Goal: Task Accomplishment & Management: Complete application form

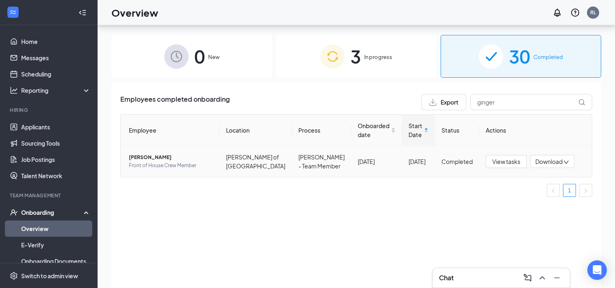
scroll to position [37, 0]
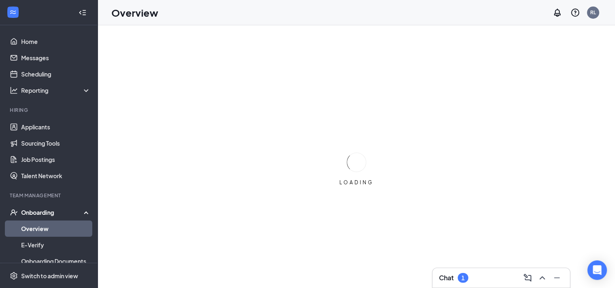
click at [475, 275] on div "Chat 1" at bounding box center [501, 277] width 124 height 13
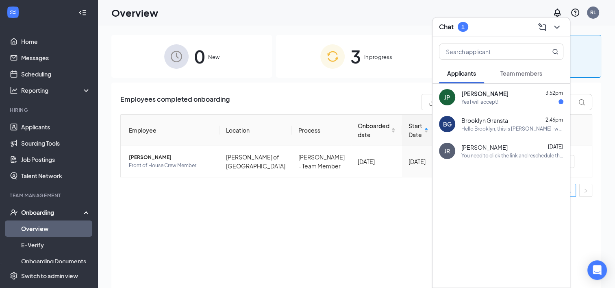
click at [504, 105] on div "Yes I will accept!" at bounding box center [513, 101] width 102 height 7
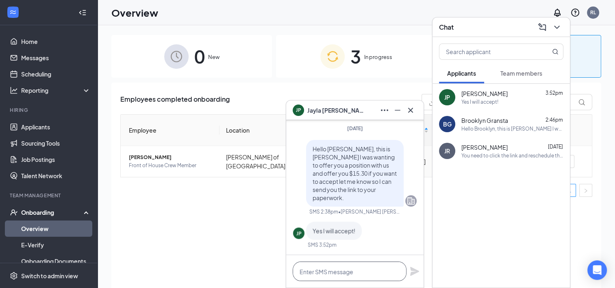
click at [329, 271] on textarea at bounding box center [350, 272] width 114 height 20
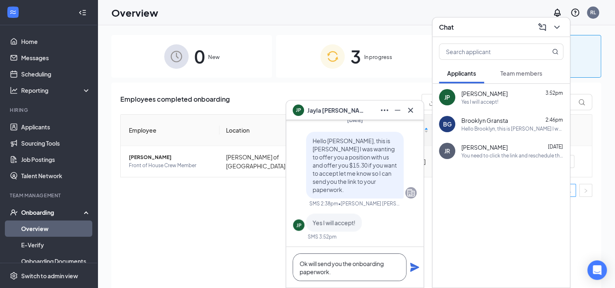
type textarea "Ok will send you the onboarding paperwork."
click at [418, 267] on icon "Plane" at bounding box center [414, 267] width 9 height 9
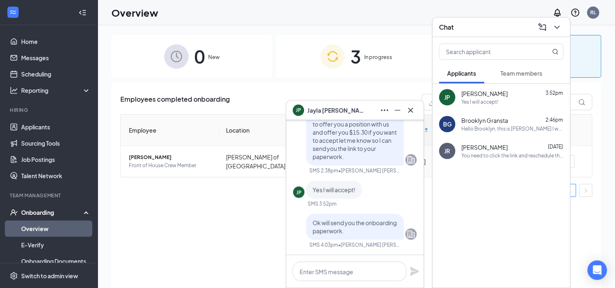
click at [521, 79] on button "Team members" at bounding box center [522, 73] width 58 height 20
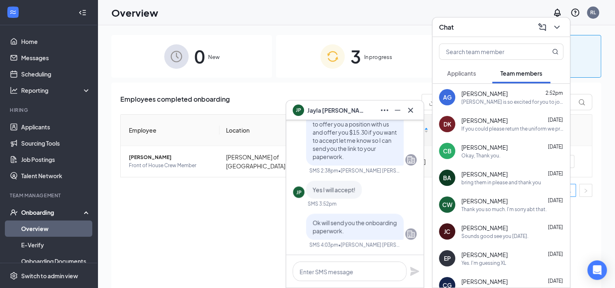
click at [496, 108] on div "AG Alan Groome 2:52pm Culver's is so excited for you to join our team! Do you k…" at bounding box center [501, 97] width 137 height 27
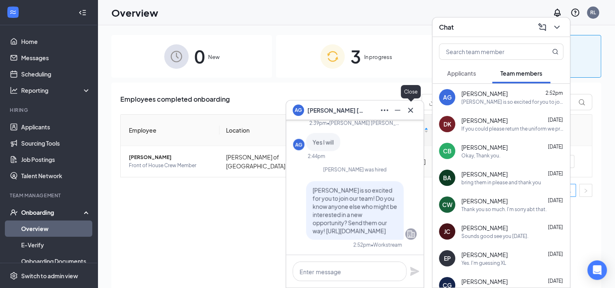
click at [413, 104] on div at bounding box center [410, 110] width 13 height 13
click at [564, 27] on div "Chat" at bounding box center [501, 27] width 137 height 20
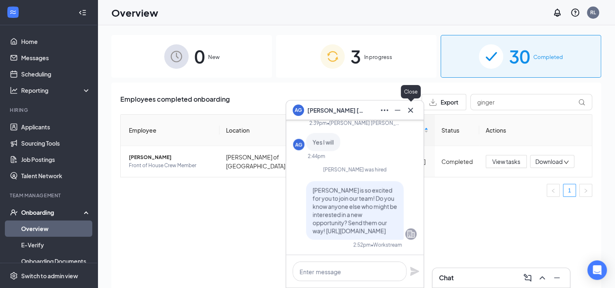
click at [413, 108] on icon "Cross" at bounding box center [411, 110] width 10 height 10
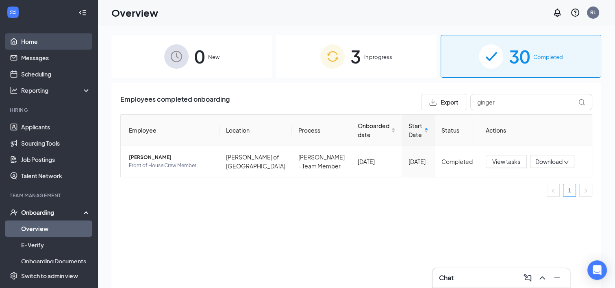
click at [49, 41] on link "Home" at bounding box center [56, 41] width 70 height 16
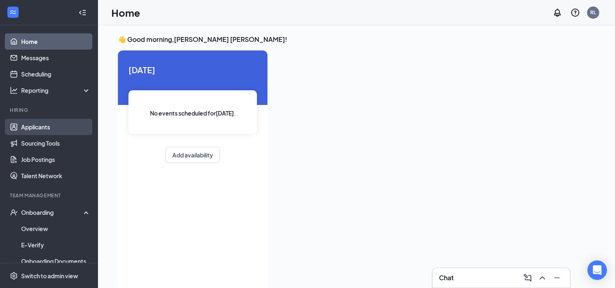
click at [35, 125] on link "Applicants" at bounding box center [56, 127] width 70 height 16
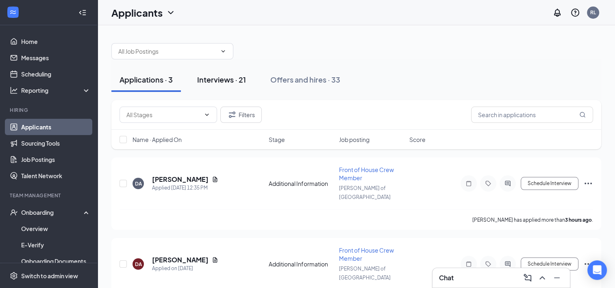
click at [227, 82] on div "Interviews · 21" at bounding box center [221, 79] width 49 height 10
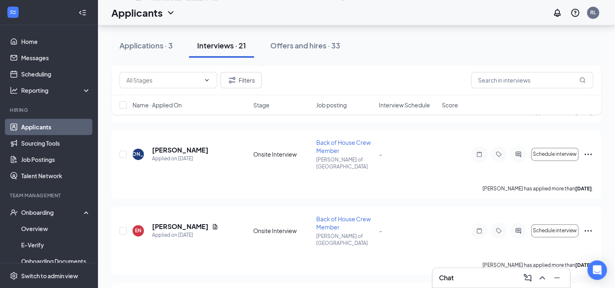
scroll to position [1307, 0]
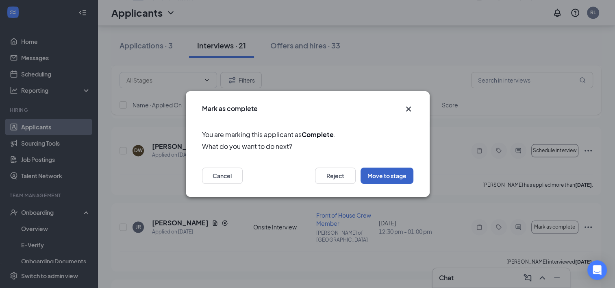
click at [391, 175] on button "Move to stage" at bounding box center [387, 176] width 53 height 16
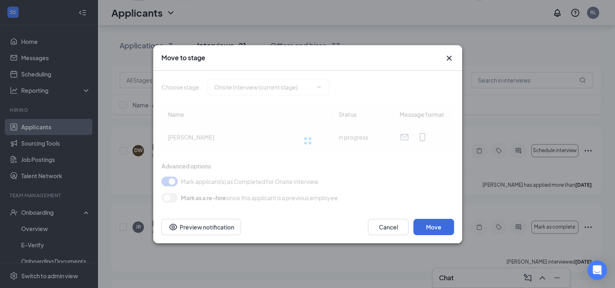
type input "Hiring Complete (final stage)"
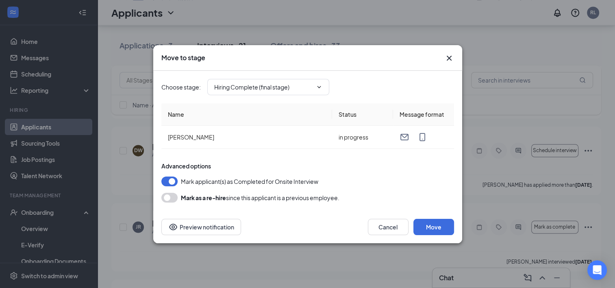
click at [447, 58] on icon "Cross" at bounding box center [450, 58] width 10 height 10
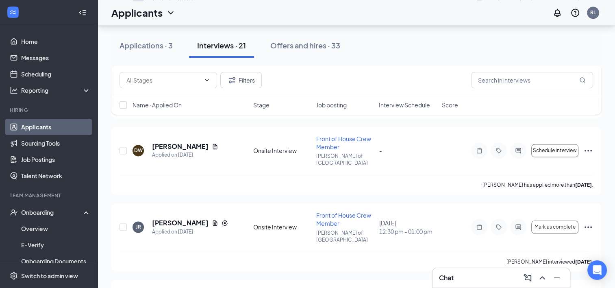
type input "Hiring Complete (final stage)"
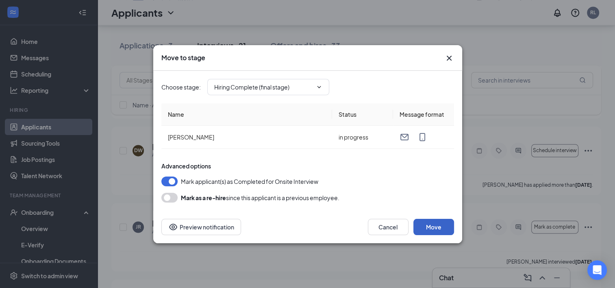
click at [427, 229] on button "Move" at bounding box center [434, 227] width 41 height 16
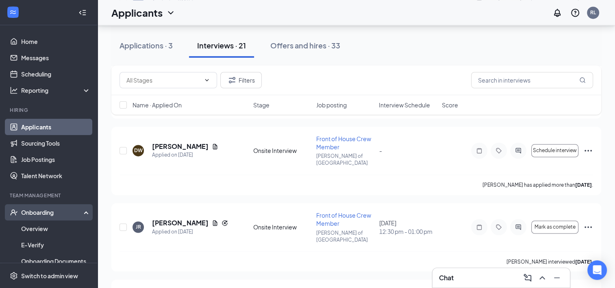
click at [31, 210] on div "Onboarding" at bounding box center [52, 212] width 63 height 8
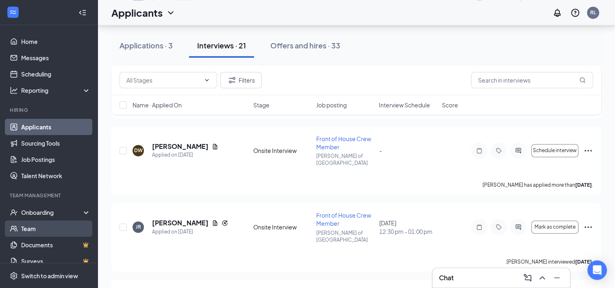
click at [29, 225] on link "Team" at bounding box center [56, 228] width 70 height 16
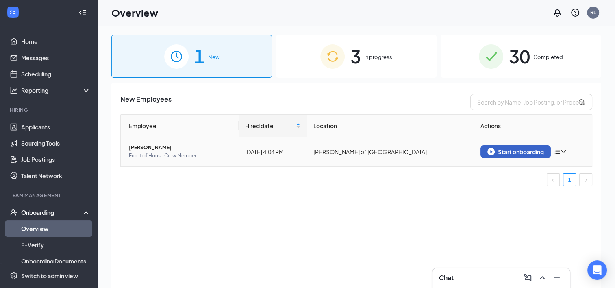
click at [500, 155] on button "Start onboarding" at bounding box center [516, 151] width 70 height 13
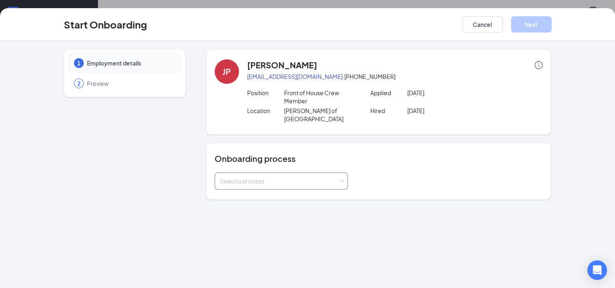
click at [330, 177] on div "Select a process" at bounding box center [279, 181] width 119 height 8
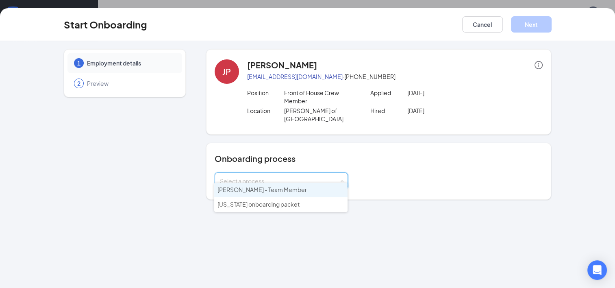
click at [284, 188] on li "[PERSON_NAME] - Team Member" at bounding box center [280, 190] width 133 height 15
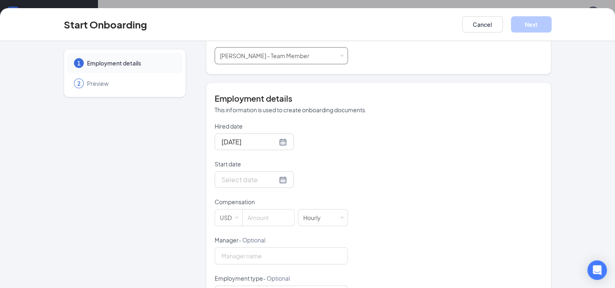
scroll to position [125, 0]
click at [269, 175] on div at bounding box center [254, 180] width 65 height 10
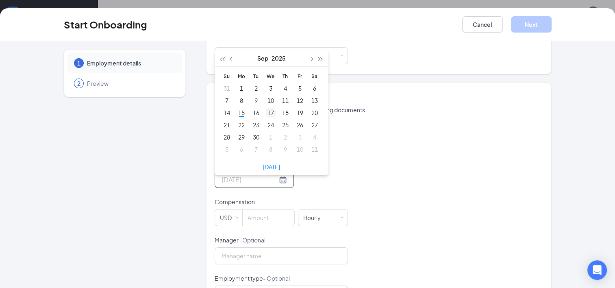
type input "Sep 17, 2025"
click at [273, 107] on td "17" at bounding box center [271, 113] width 15 height 12
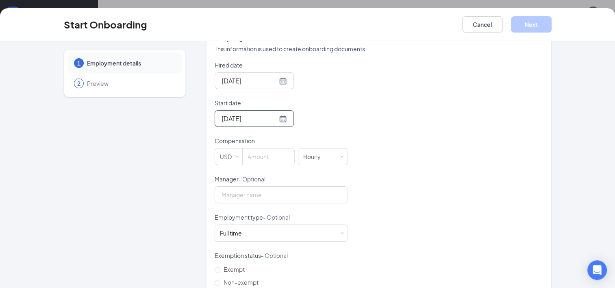
scroll to position [187, 0]
click at [252, 148] on input at bounding box center [269, 156] width 52 height 16
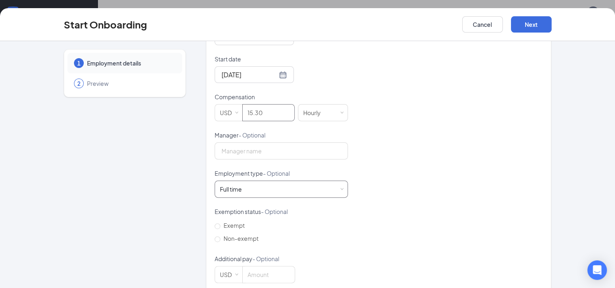
type input "15.3"
click at [328, 181] on div "Full time Works 30+ hours per week and is reasonably expected to work" at bounding box center [281, 189] width 123 height 16
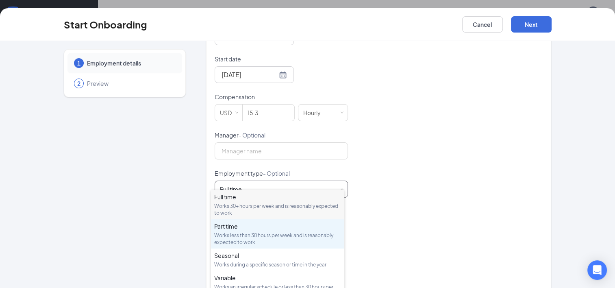
click at [268, 226] on div "Part time" at bounding box center [277, 226] width 127 height 8
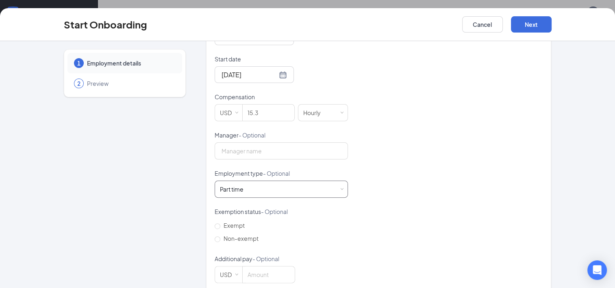
scroll to position [234, 0]
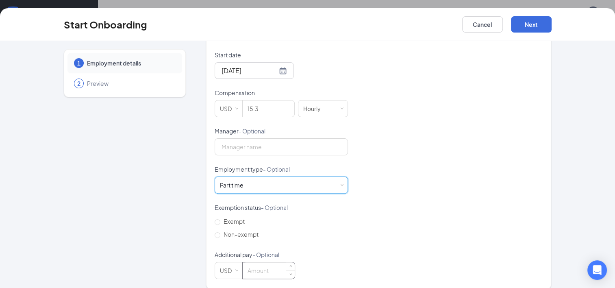
click at [261, 262] on input at bounding box center [269, 270] width 52 height 16
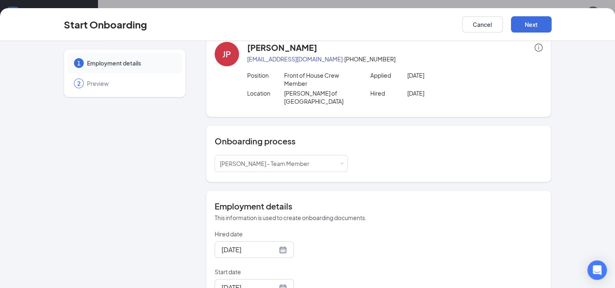
scroll to position [16, 0]
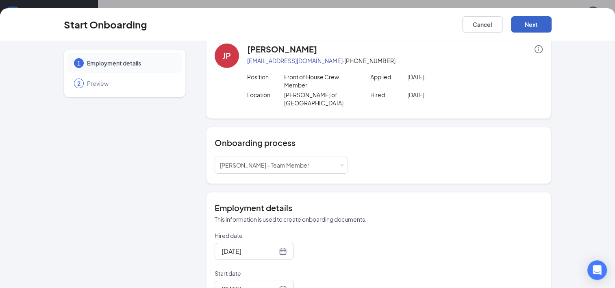
click at [521, 30] on button "Next" at bounding box center [531, 24] width 41 height 16
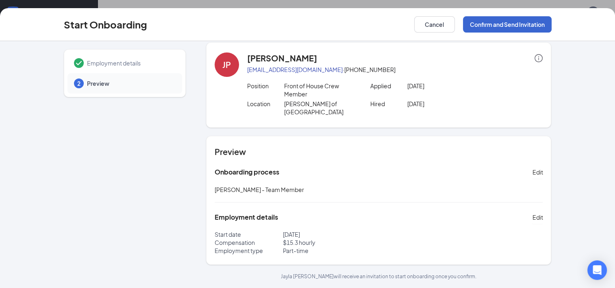
scroll to position [0, 0]
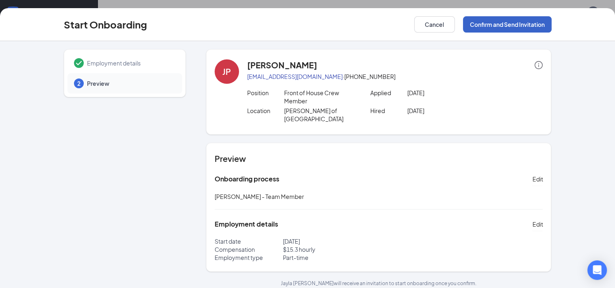
click at [481, 24] on button "Confirm and Send Invitation" at bounding box center [507, 24] width 89 height 16
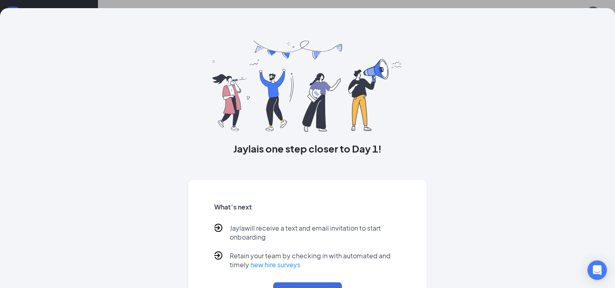
scroll to position [35, 0]
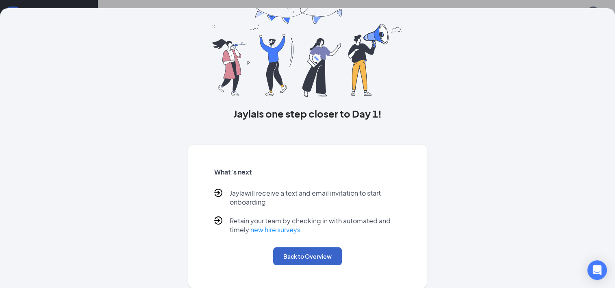
click at [297, 252] on button "Back to Overview" at bounding box center [307, 256] width 69 height 18
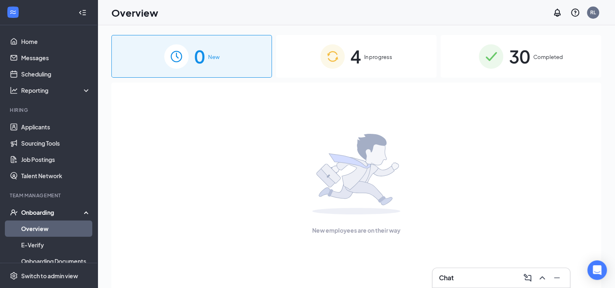
scroll to position [0, 0]
